Goal: Information Seeking & Learning: Learn about a topic

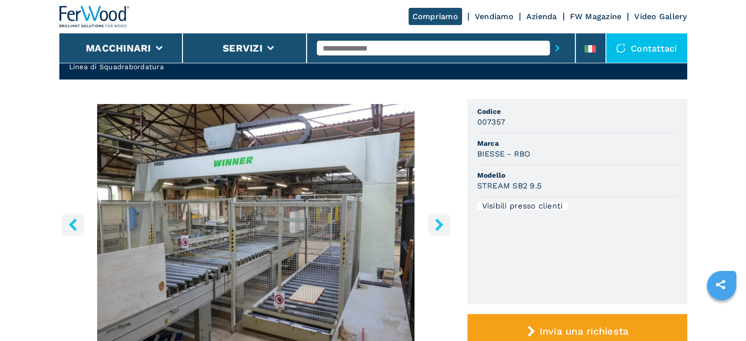
drag, startPoint x: 362, startPoint y: 54, endPoint x: 365, endPoint y: 49, distance: 6.8
click at [363, 53] on input "text" at bounding box center [433, 48] width 233 height 15
type input "*"
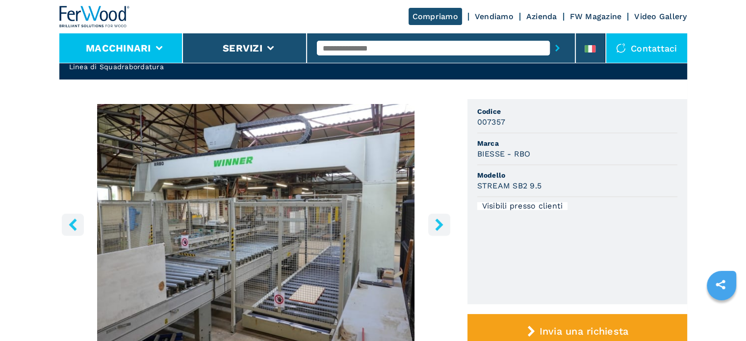
click at [145, 55] on li "Macchinari" at bounding box center [121, 47] width 124 height 29
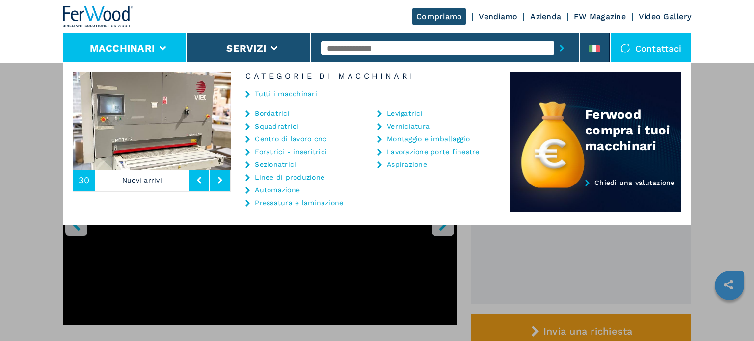
click at [280, 151] on link "Foratrici - inseritrici" at bounding box center [291, 151] width 72 height 7
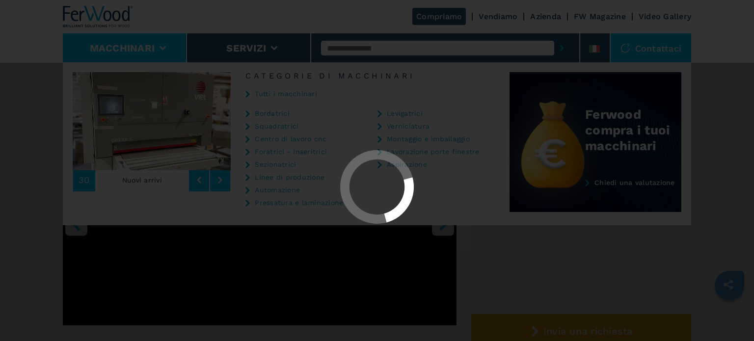
select select "**********"
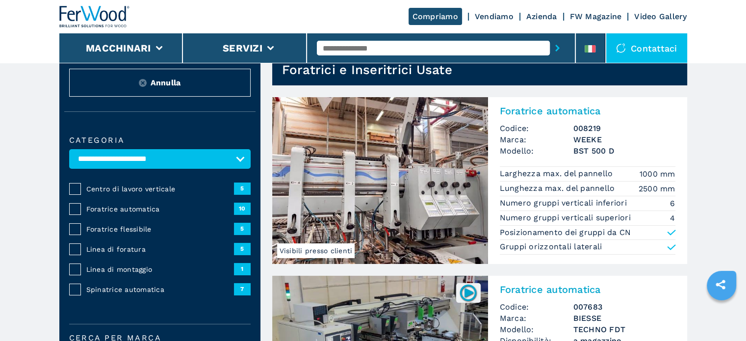
scroll to position [98, 0]
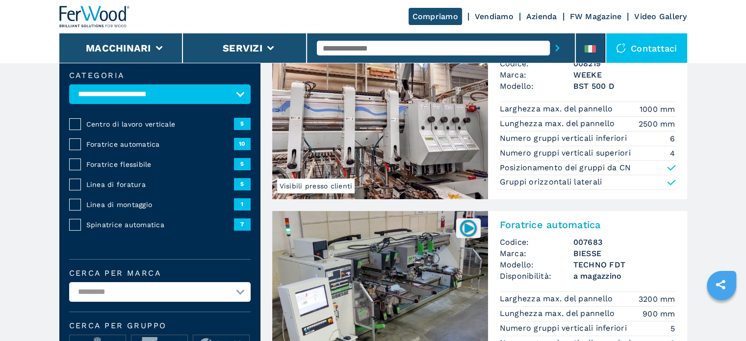
click at [130, 164] on span "Foratrice flessibile" at bounding box center [160, 165] width 148 height 10
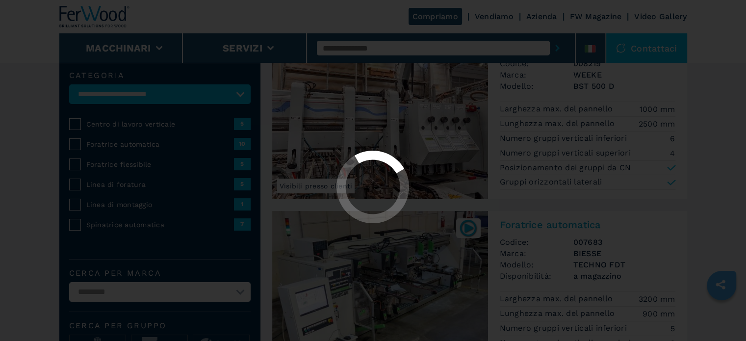
select select "**********"
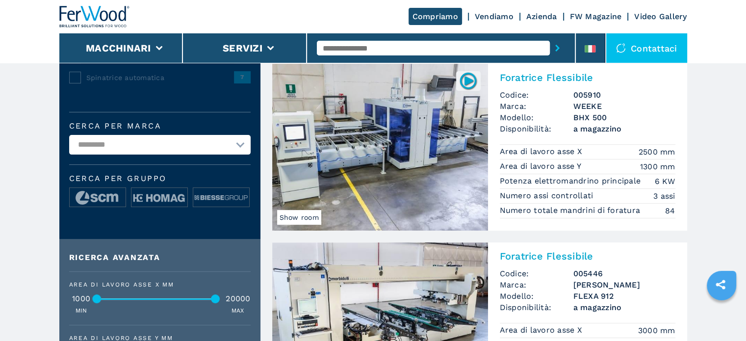
scroll to position [196, 0]
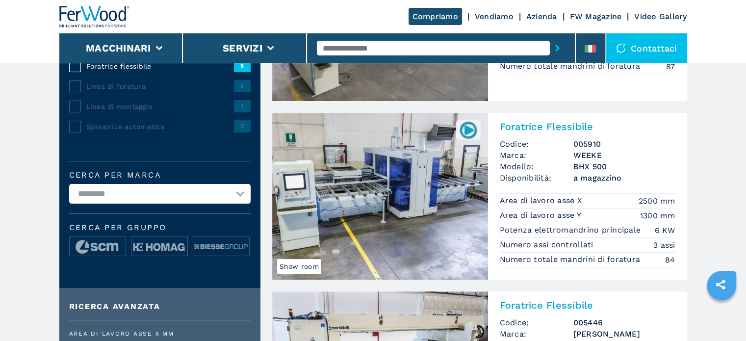
click at [586, 160] on h3 "WEEKE" at bounding box center [625, 155] width 102 height 11
